Goal: Navigation & Orientation: Go to known website

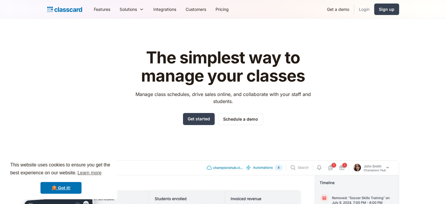
click at [367, 14] on link "Login" at bounding box center [364, 9] width 20 height 13
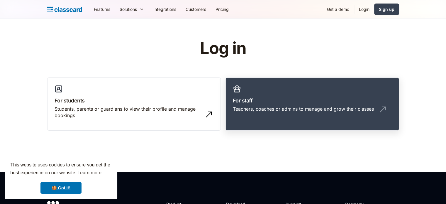
click at [256, 111] on div "Teachers, coaches or admins to manage and grow their classes" at bounding box center [303, 109] width 141 height 6
